Goal: Task Accomplishment & Management: Use online tool/utility

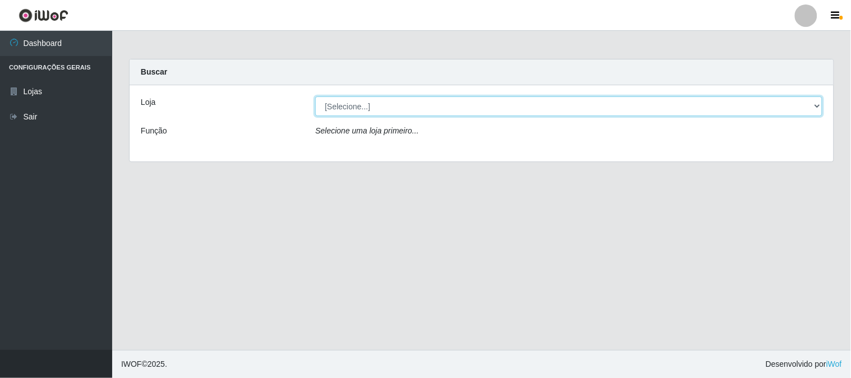
click at [360, 99] on select "[Selecione...] Rede Compras Supermercados - LOJA 1" at bounding box center [568, 106] width 507 height 20
select select "158"
click at [315, 96] on select "[Selecione...] Rede Compras Supermercados - LOJA 1" at bounding box center [568, 106] width 507 height 20
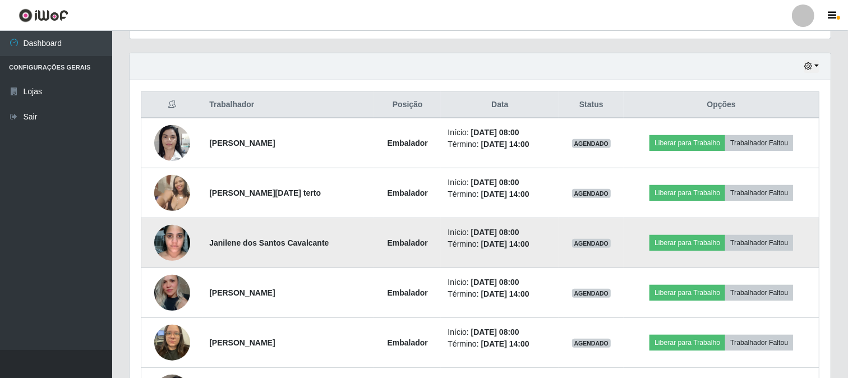
scroll to position [436, 0]
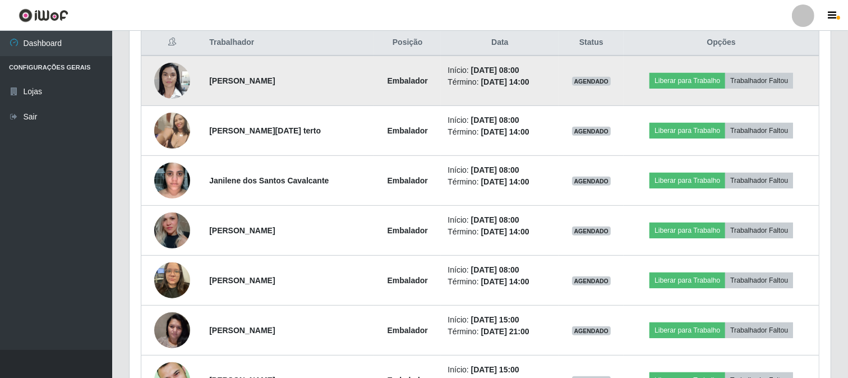
click at [174, 70] on img at bounding box center [172, 81] width 36 height 48
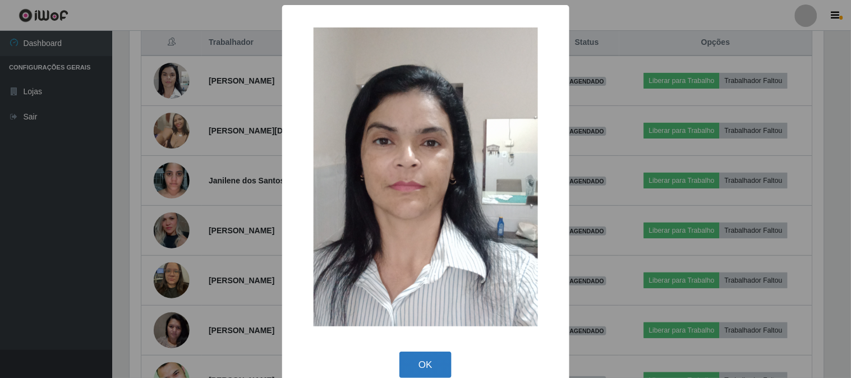
click at [425, 356] on button "OK" at bounding box center [425, 365] width 52 height 26
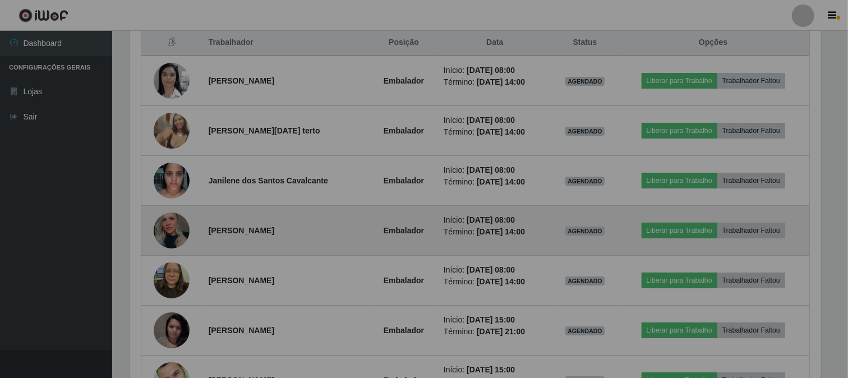
scroll to position [232, 701]
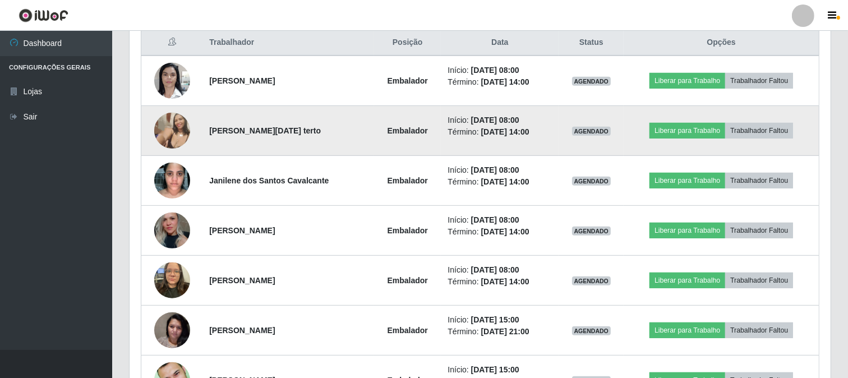
click at [173, 130] on img at bounding box center [172, 131] width 36 height 48
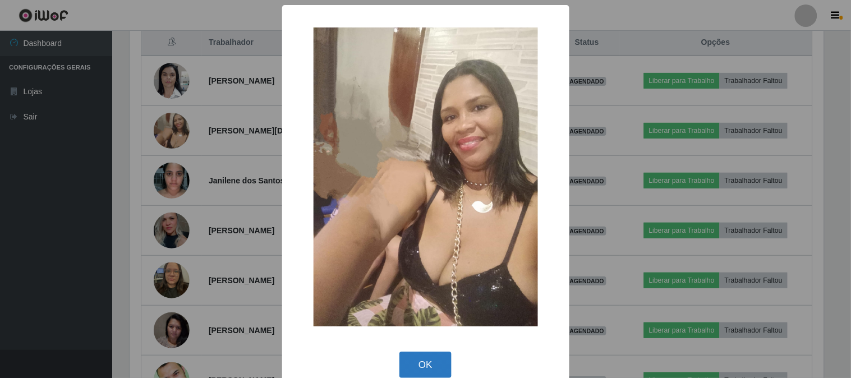
click at [428, 363] on button "OK" at bounding box center [425, 365] width 52 height 26
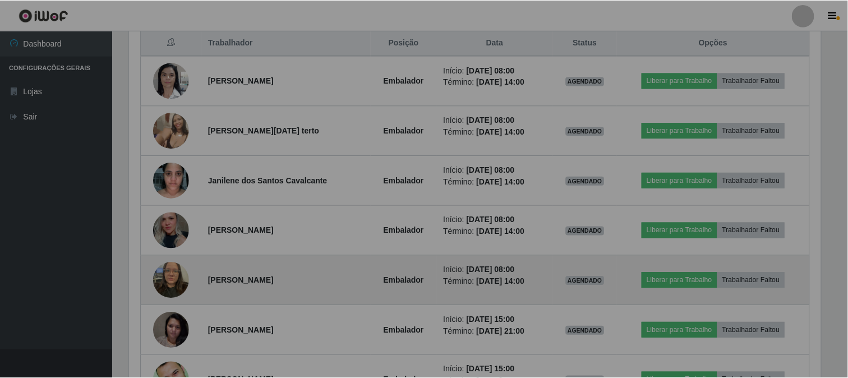
scroll to position [232, 701]
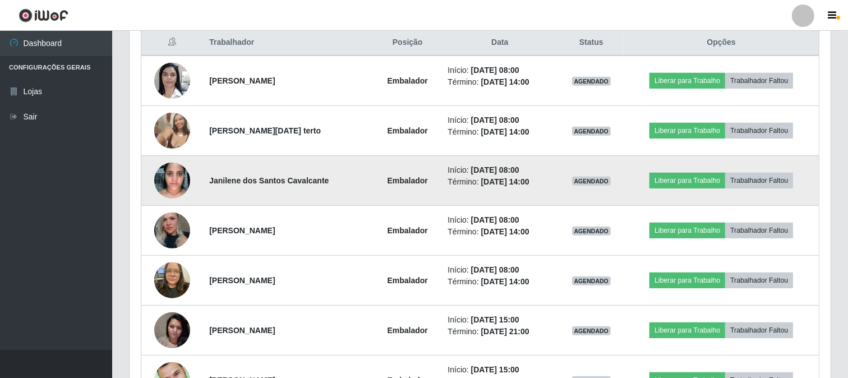
click at [170, 173] on img at bounding box center [172, 180] width 36 height 48
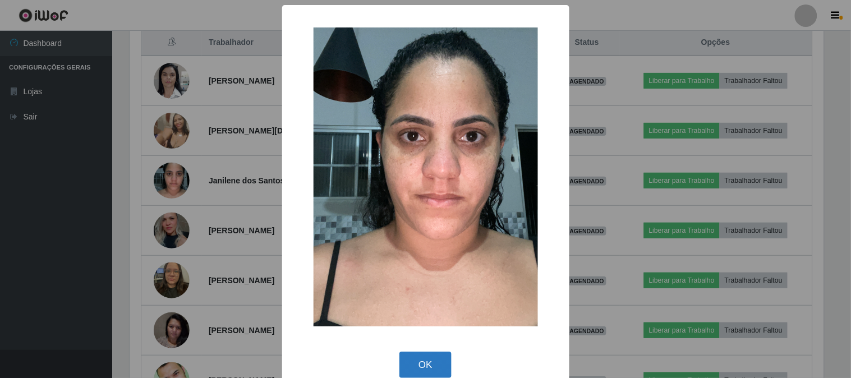
click at [431, 359] on button "OK" at bounding box center [425, 365] width 52 height 26
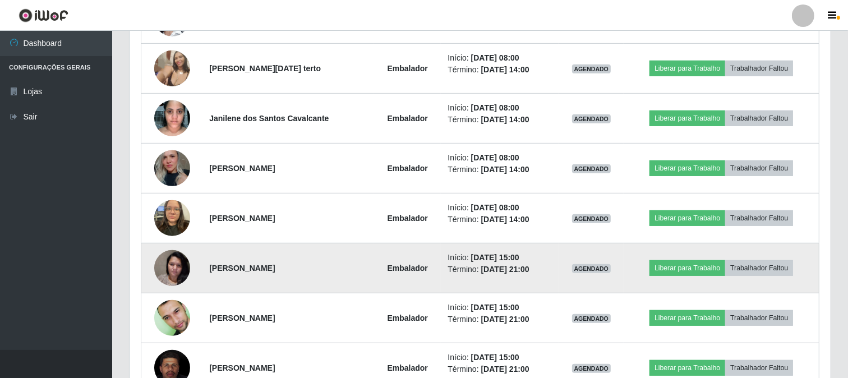
scroll to position [561, 0]
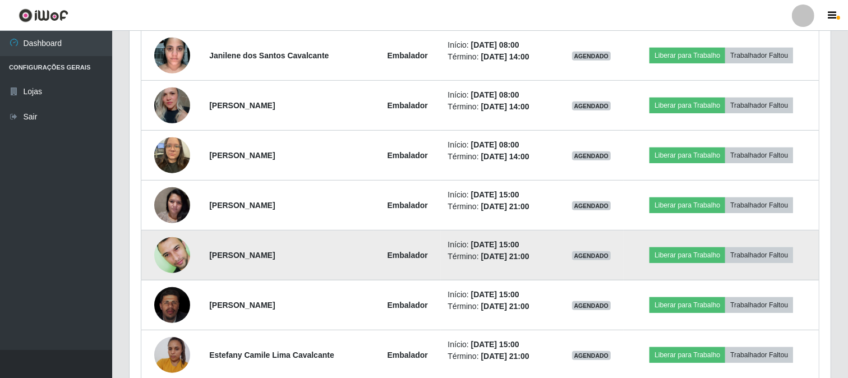
click at [183, 249] on img at bounding box center [172, 255] width 36 height 57
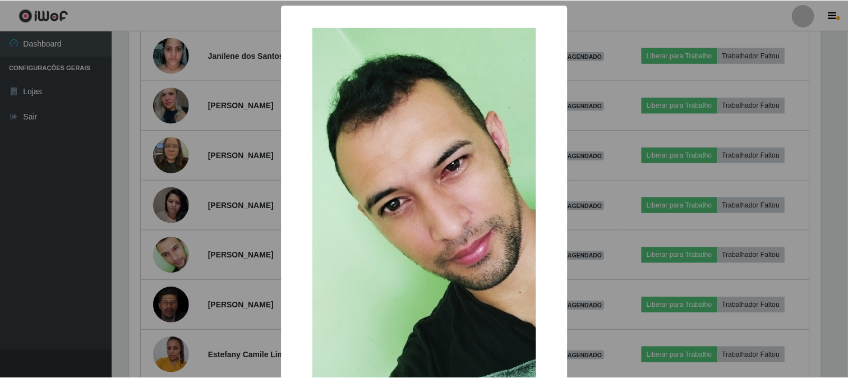
scroll to position [62, 0]
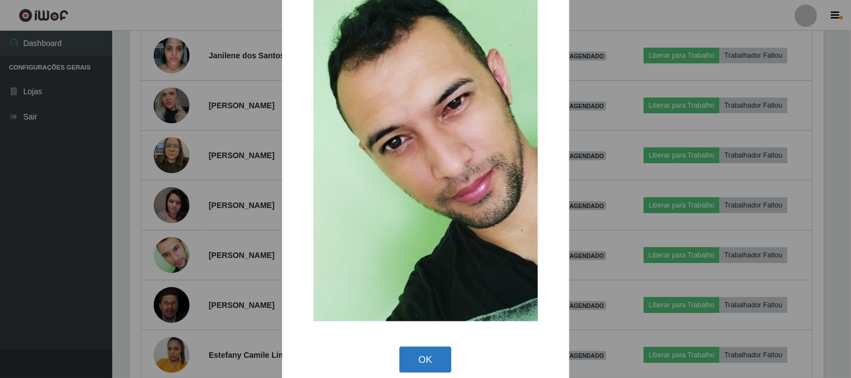
drag, startPoint x: 424, startPoint y: 358, endPoint x: 368, endPoint y: 320, distance: 67.4
click at [424, 357] on button "OK" at bounding box center [425, 360] width 52 height 26
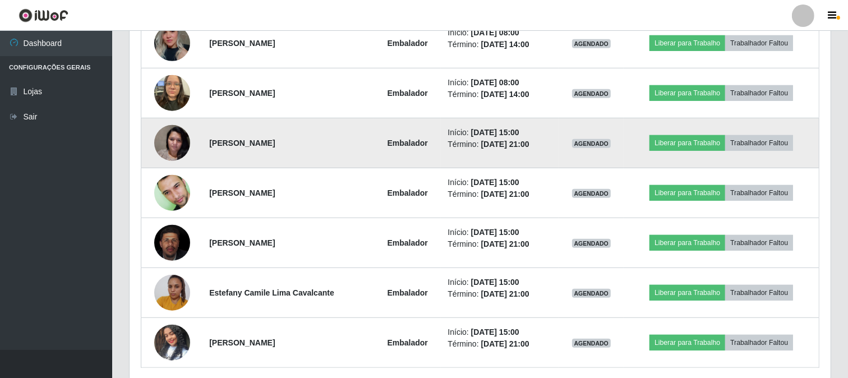
scroll to position [666, 0]
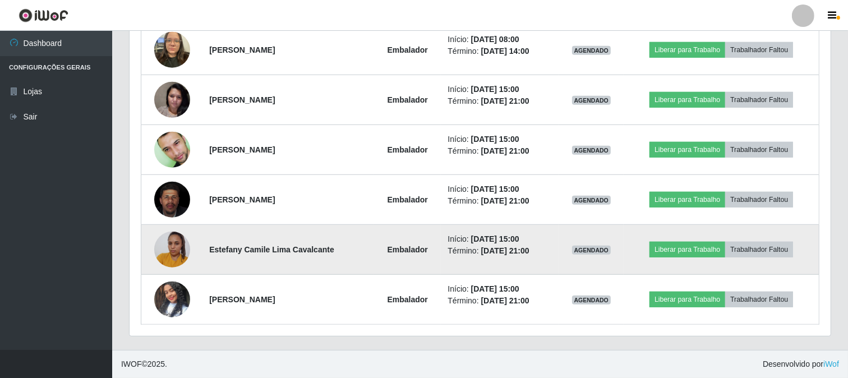
click at [179, 250] on img at bounding box center [172, 249] width 36 height 48
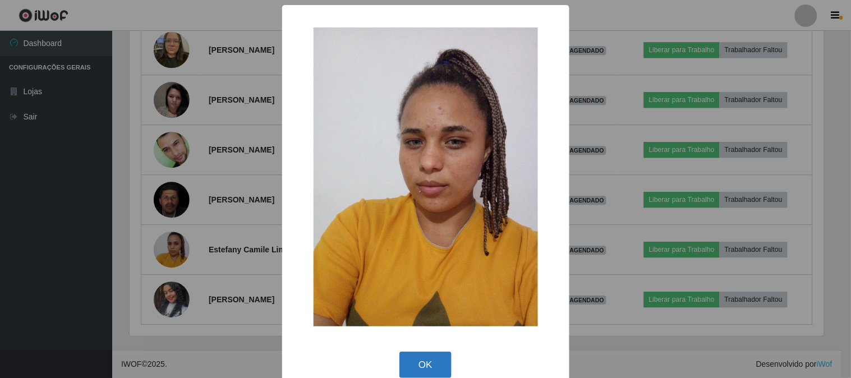
click at [419, 358] on button "OK" at bounding box center [425, 365] width 52 height 26
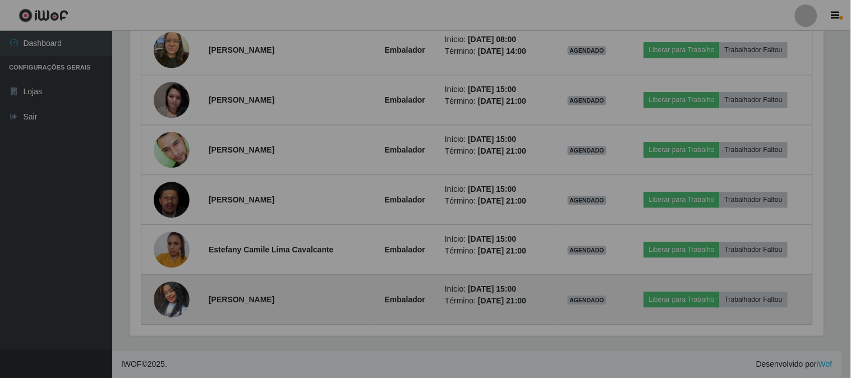
scroll to position [232, 701]
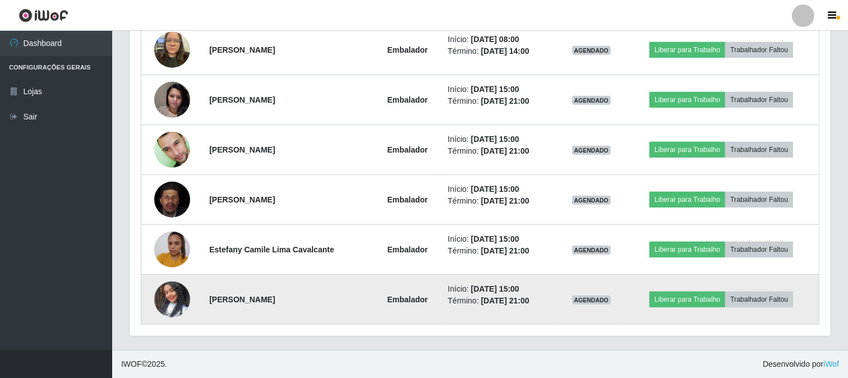
click at [163, 293] on img at bounding box center [172, 300] width 36 height 64
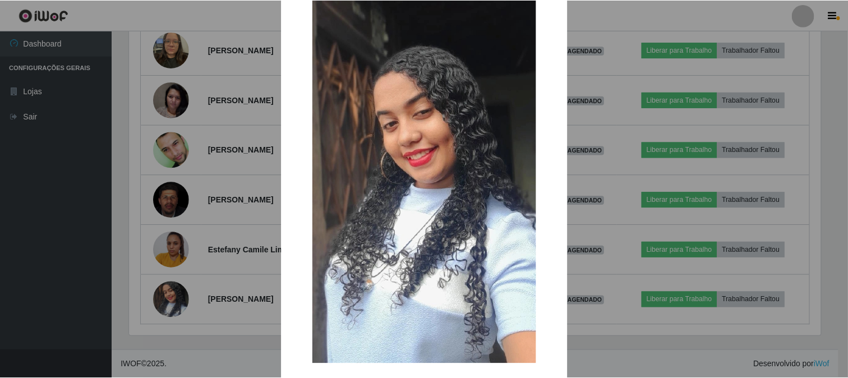
scroll to position [0, 0]
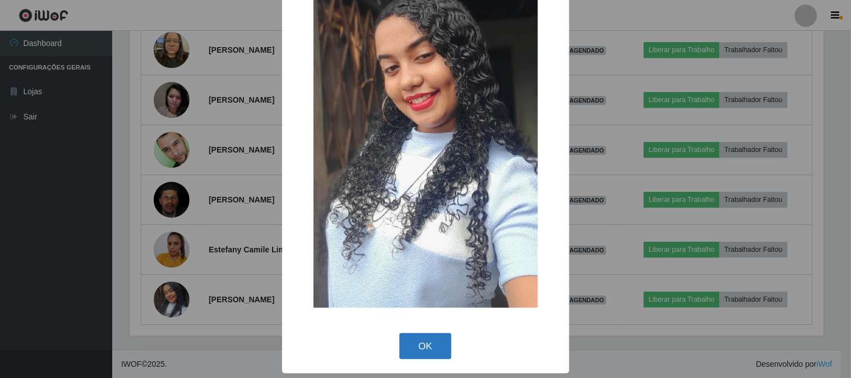
click at [441, 349] on button "OK" at bounding box center [425, 346] width 52 height 26
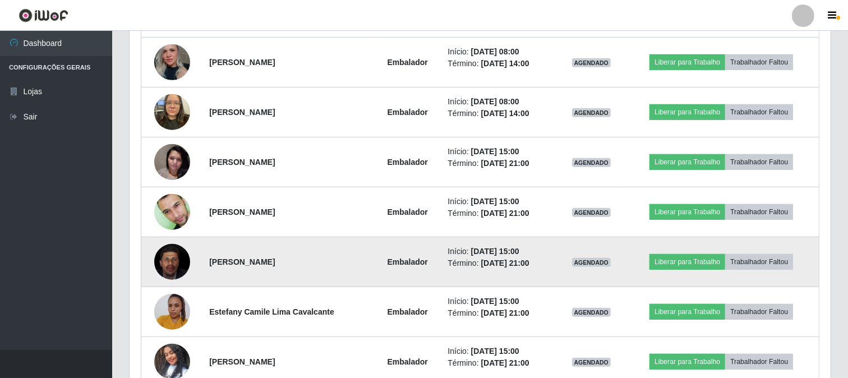
click at [156, 256] on img at bounding box center [172, 262] width 36 height 44
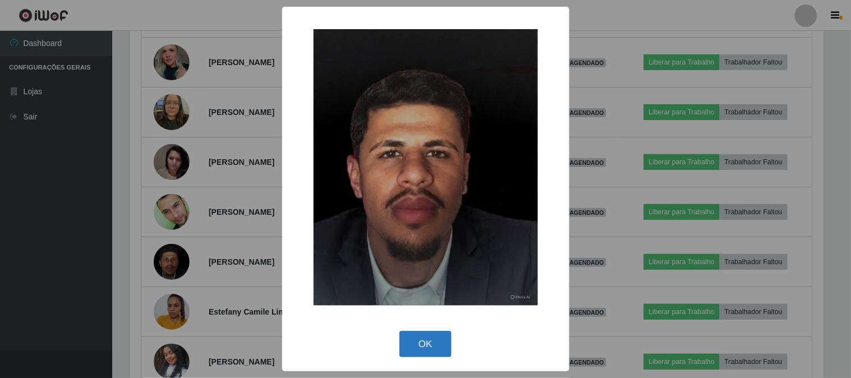
click at [440, 348] on button "OK" at bounding box center [425, 344] width 52 height 26
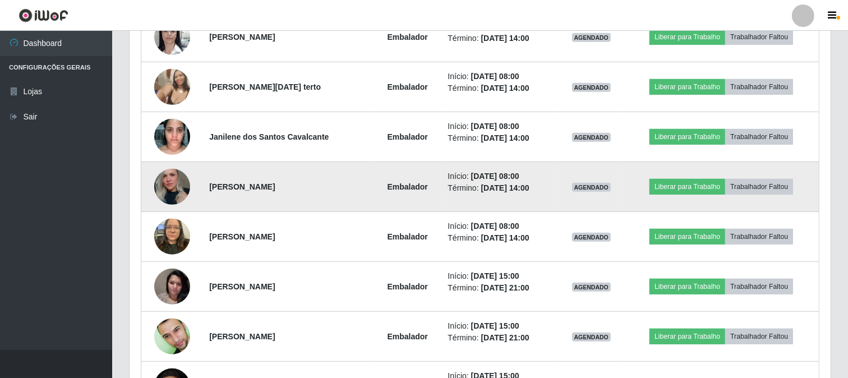
click at [185, 186] on img at bounding box center [172, 186] width 36 height 53
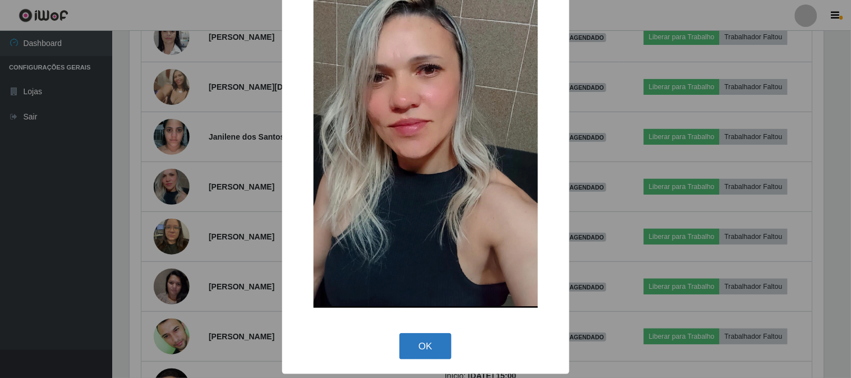
click at [422, 334] on button "OK" at bounding box center [425, 346] width 52 height 26
